Goal: Information Seeking & Learning: Find specific fact

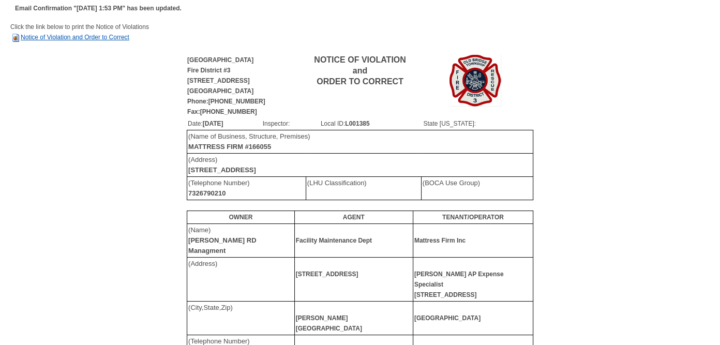
click at [53, 37] on link "Notice of Violation and Order to Correct" at bounding box center [69, 37] width 119 height 7
click at [99, 36] on link "Notice of Violation and Order to Correct" at bounding box center [69, 37] width 119 height 7
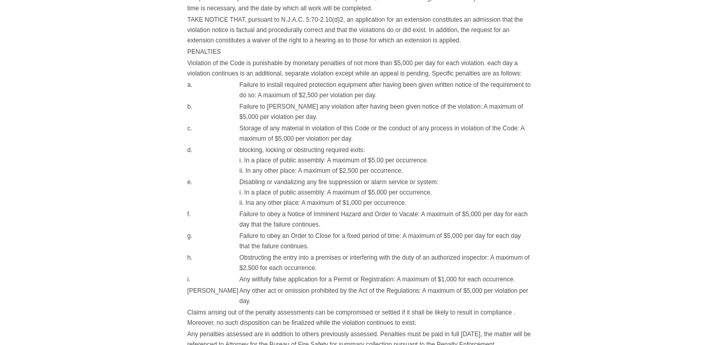
scroll to position [837, 0]
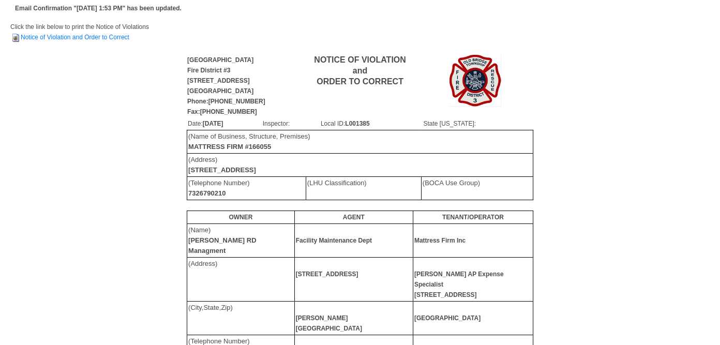
scroll to position [52, 0]
